Goal: Information Seeking & Learning: Learn about a topic

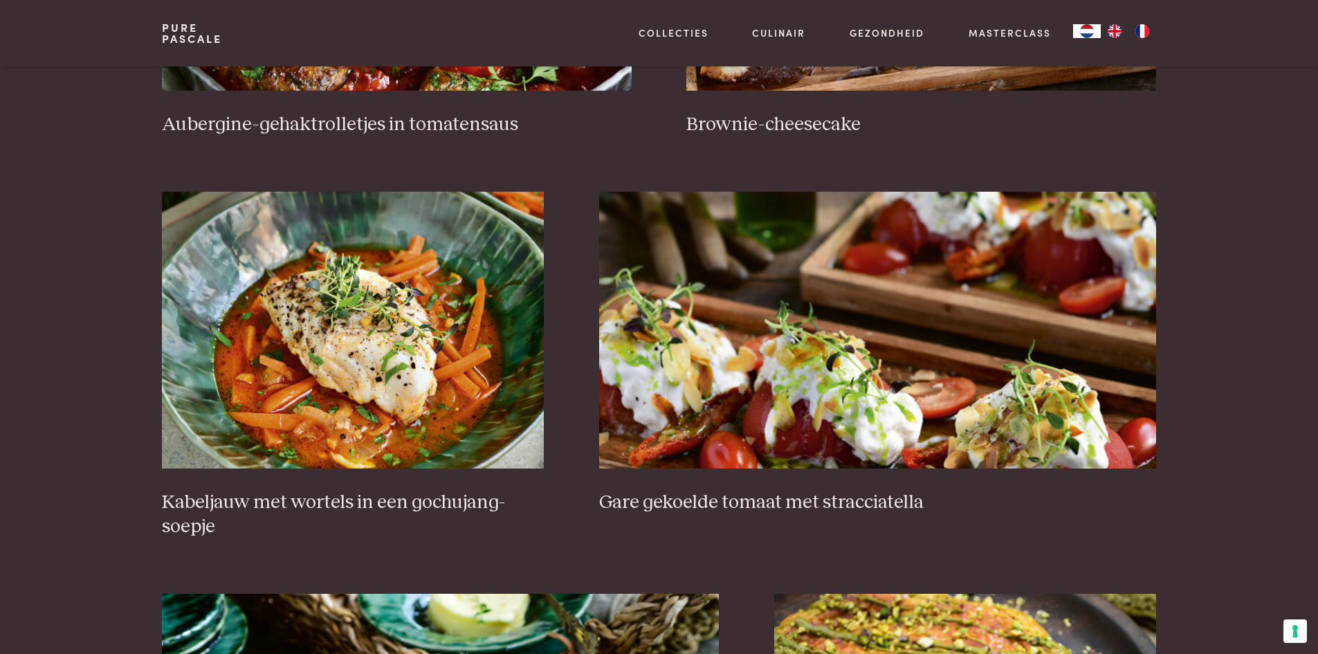
scroll to position [899, 0]
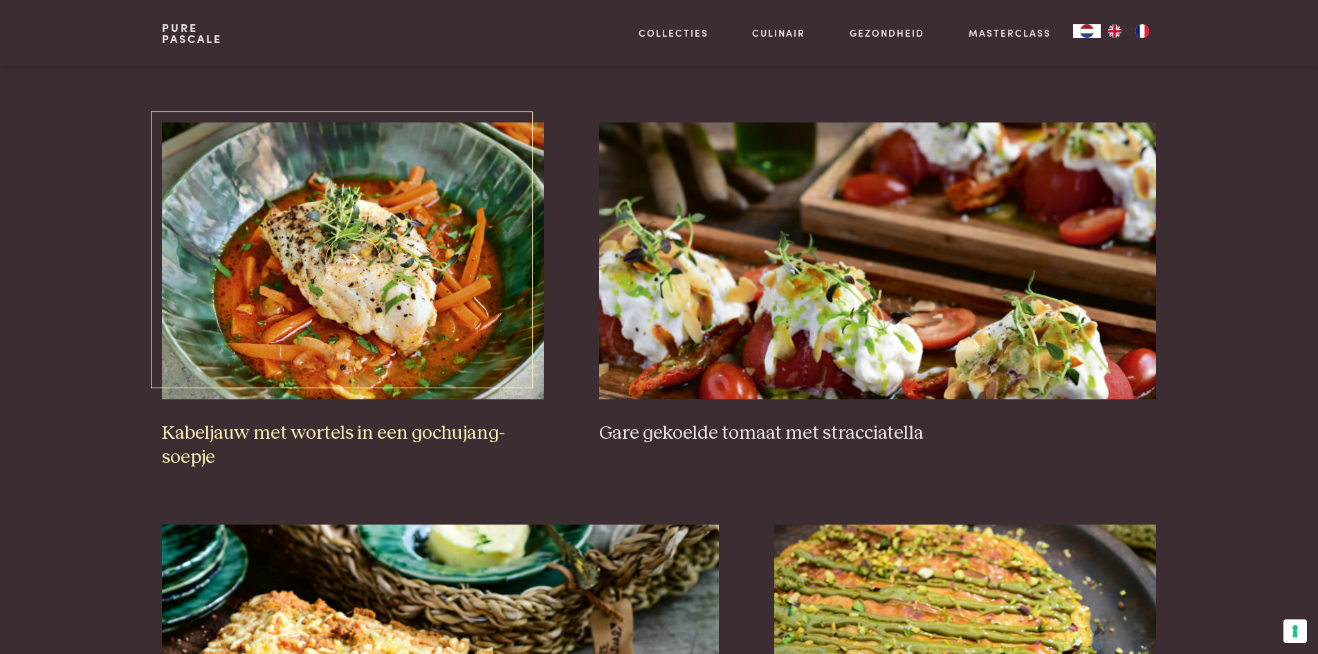
click at [357, 268] on img at bounding box center [353, 260] width 382 height 277
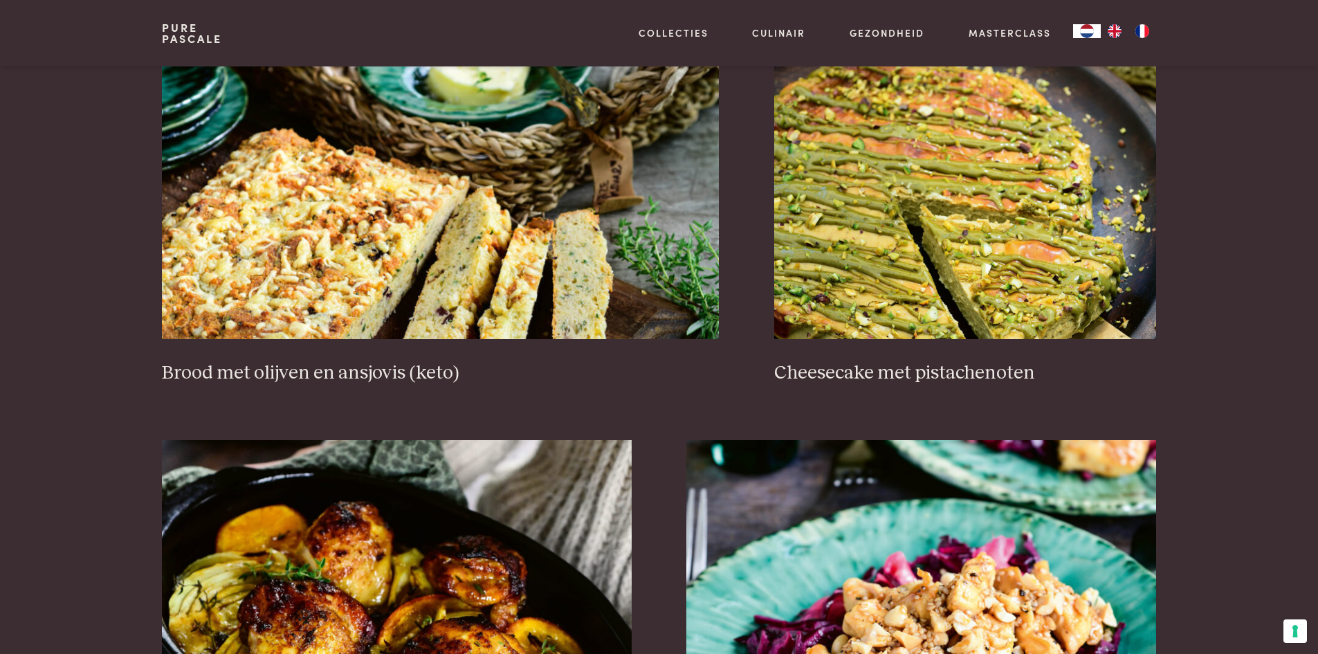
scroll to position [1384, 0]
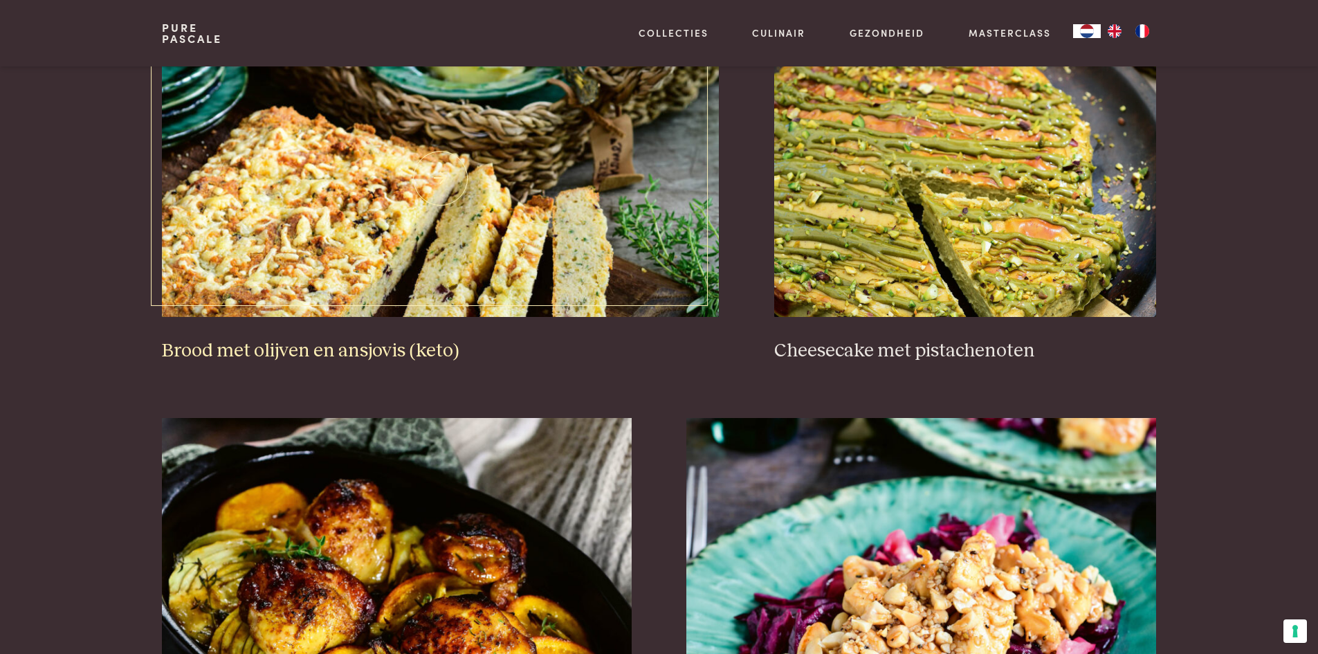
click at [333, 252] on img at bounding box center [440, 178] width 557 height 277
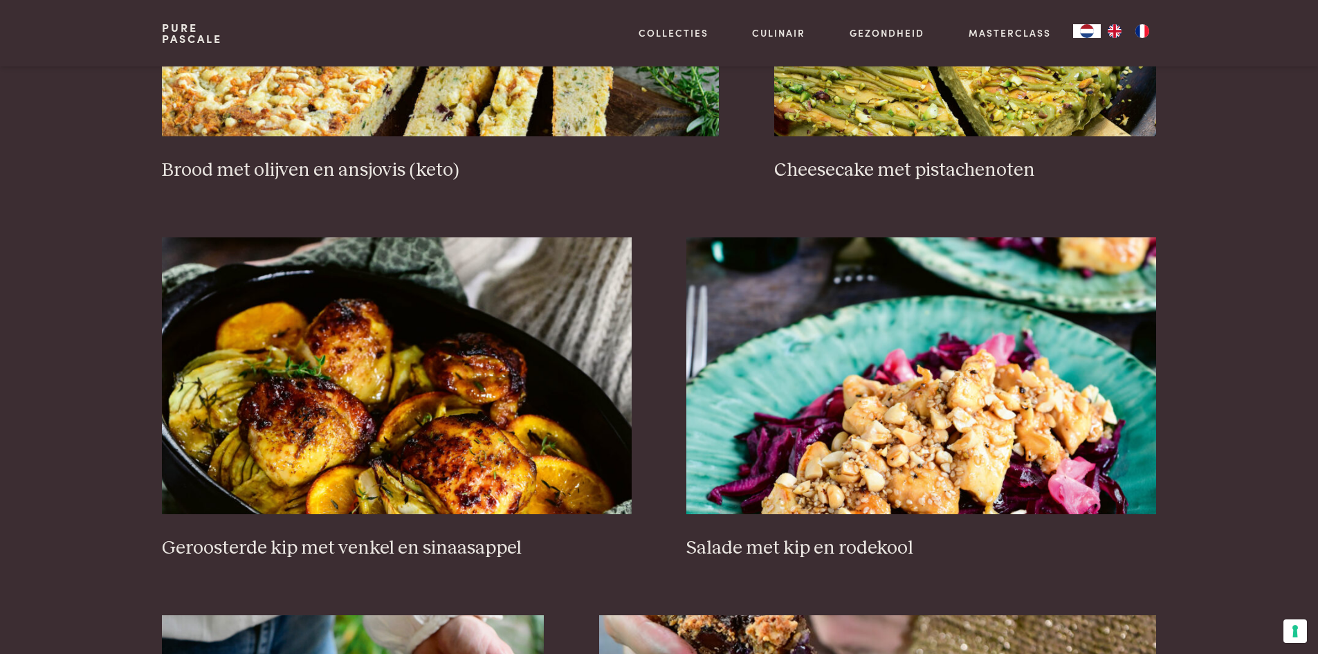
scroll to position [1591, 0]
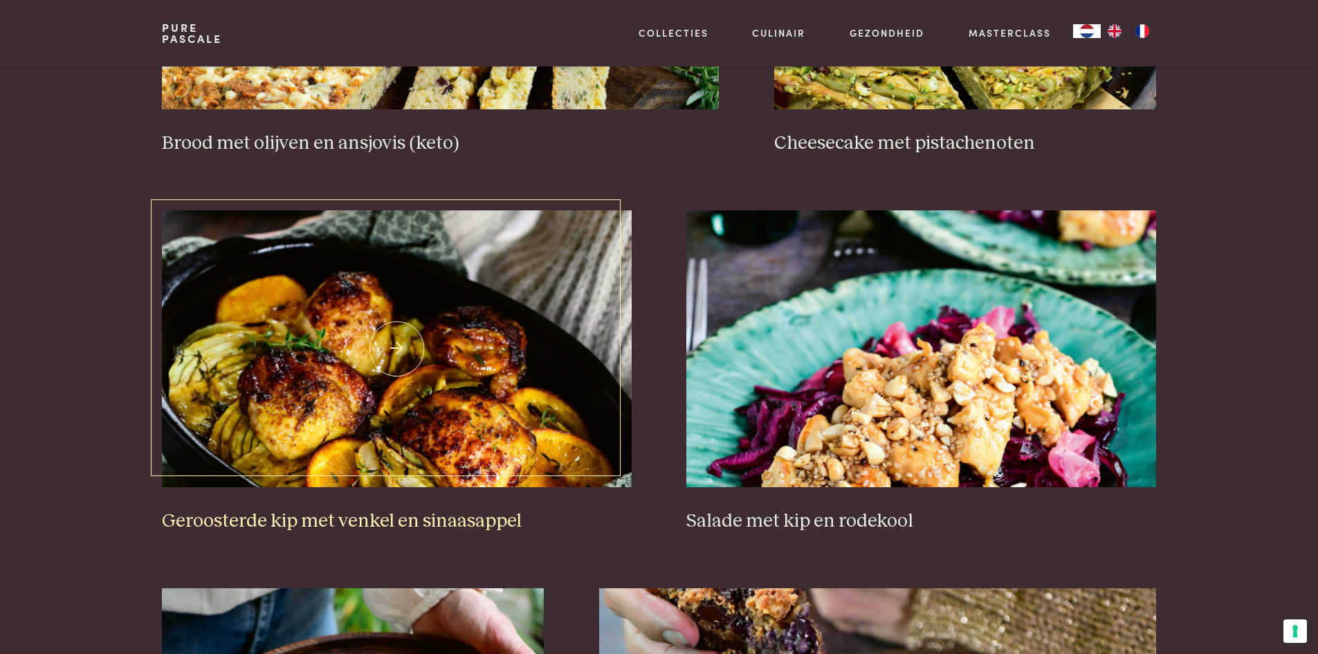
click at [296, 330] on img at bounding box center [396, 348] width 469 height 277
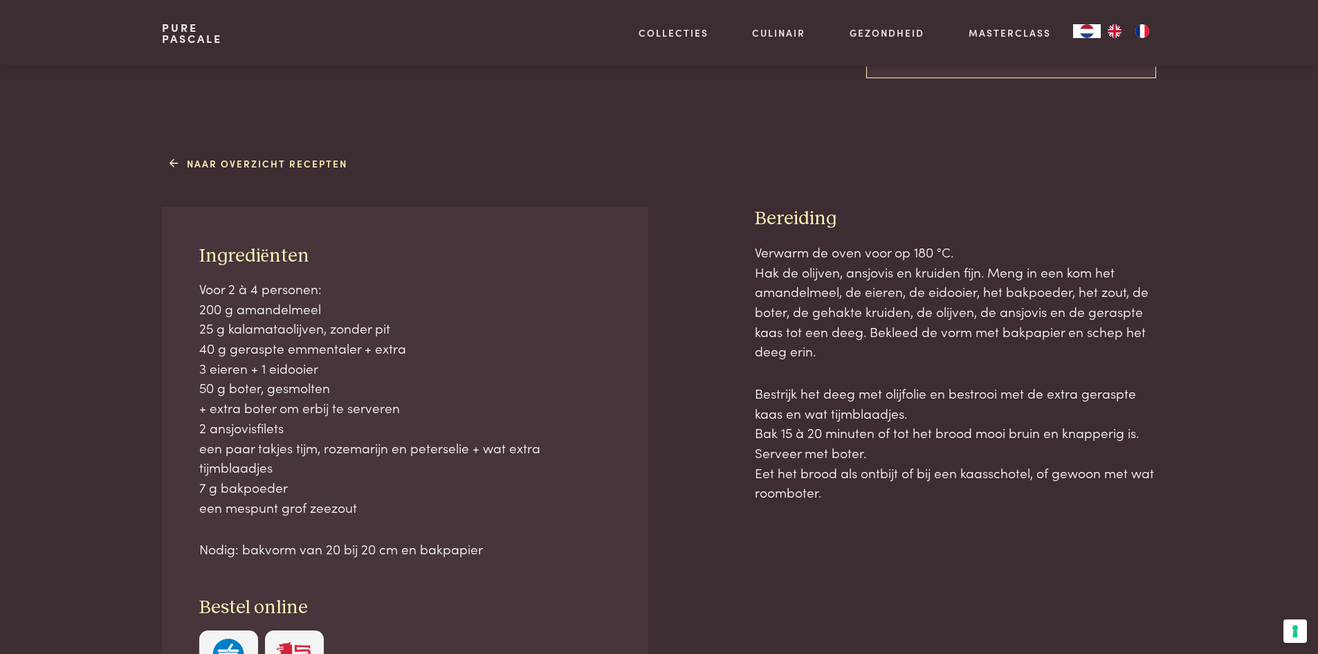
scroll to position [484, 0]
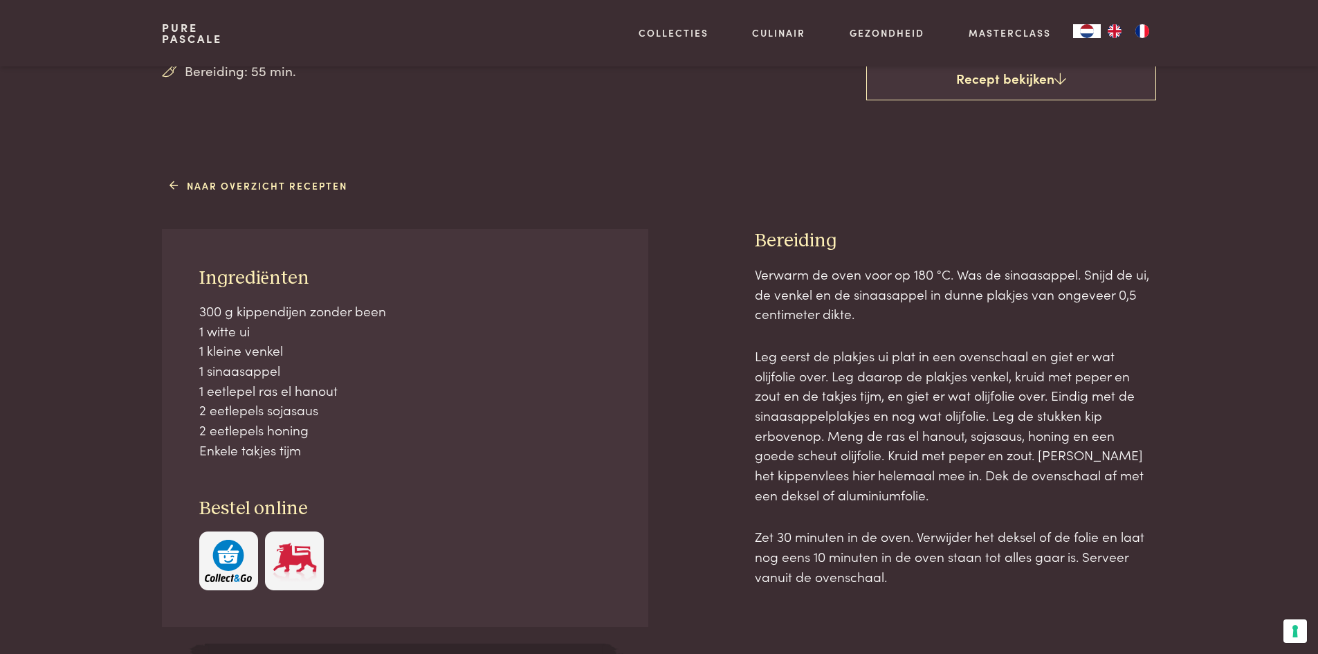
scroll to position [484, 0]
